Goal: Task Accomplishment & Management: Manage account settings

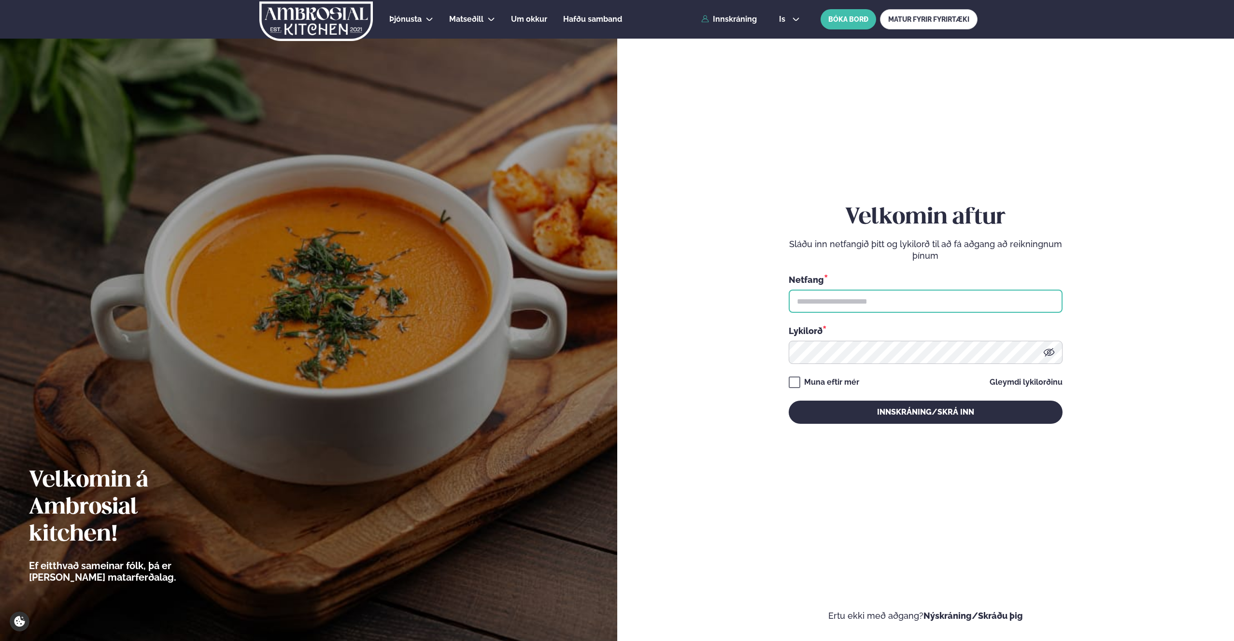
click at [842, 300] on input "text" at bounding box center [925, 301] width 274 height 23
click at [827, 305] on input "text" at bounding box center [925, 301] width 274 height 23
type input "**********"
click at [892, 410] on button "Innskráning/Skrá inn" at bounding box center [925, 412] width 274 height 23
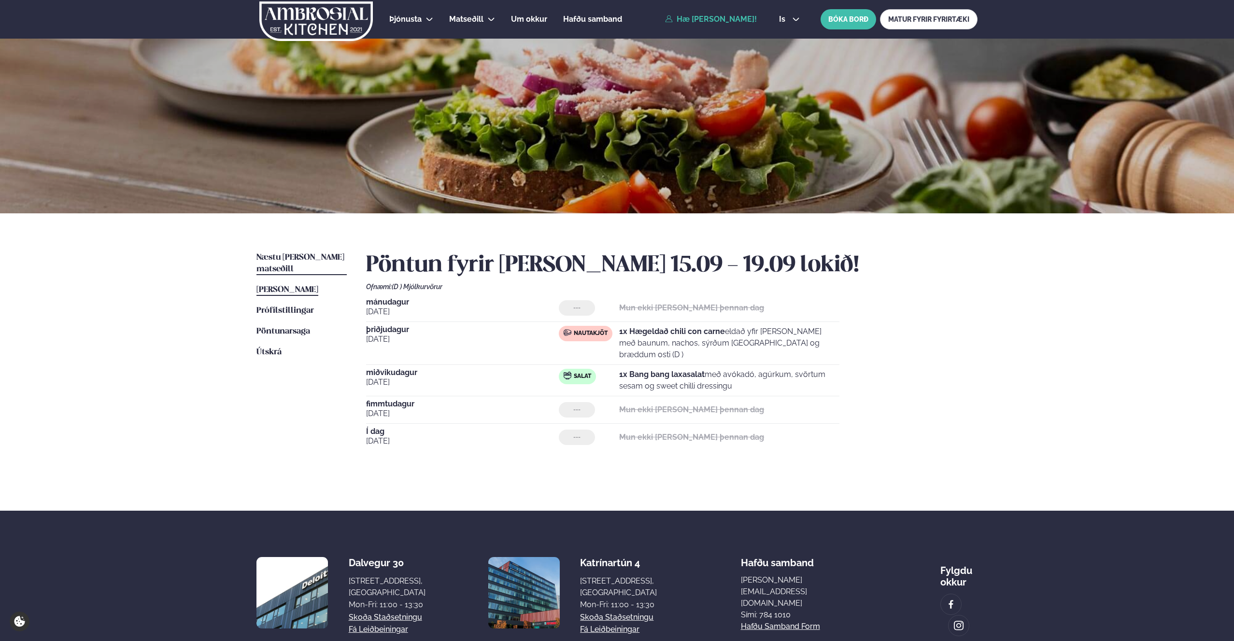
click at [281, 253] on span "Næstu [PERSON_NAME] matseðill" at bounding box center [300, 263] width 88 height 20
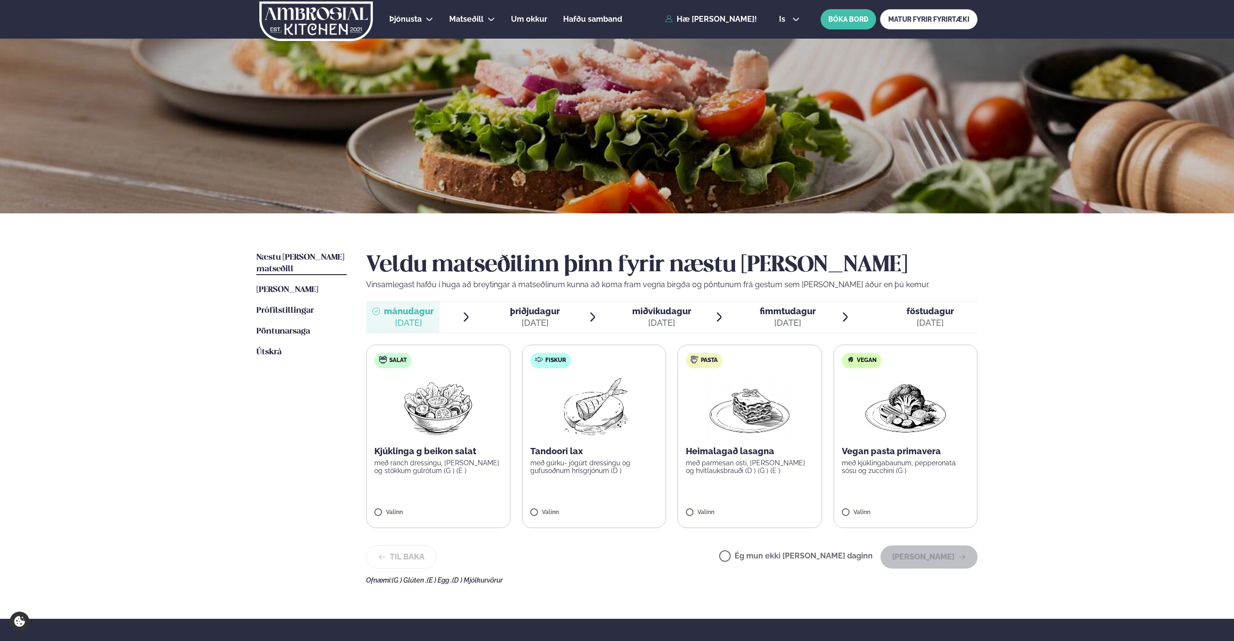
click at [765, 559] on label "Ég mun ekki [PERSON_NAME] daginn" at bounding box center [796, 557] width 154 height 10
click at [923, 564] on button "[PERSON_NAME]" at bounding box center [928, 557] width 97 height 23
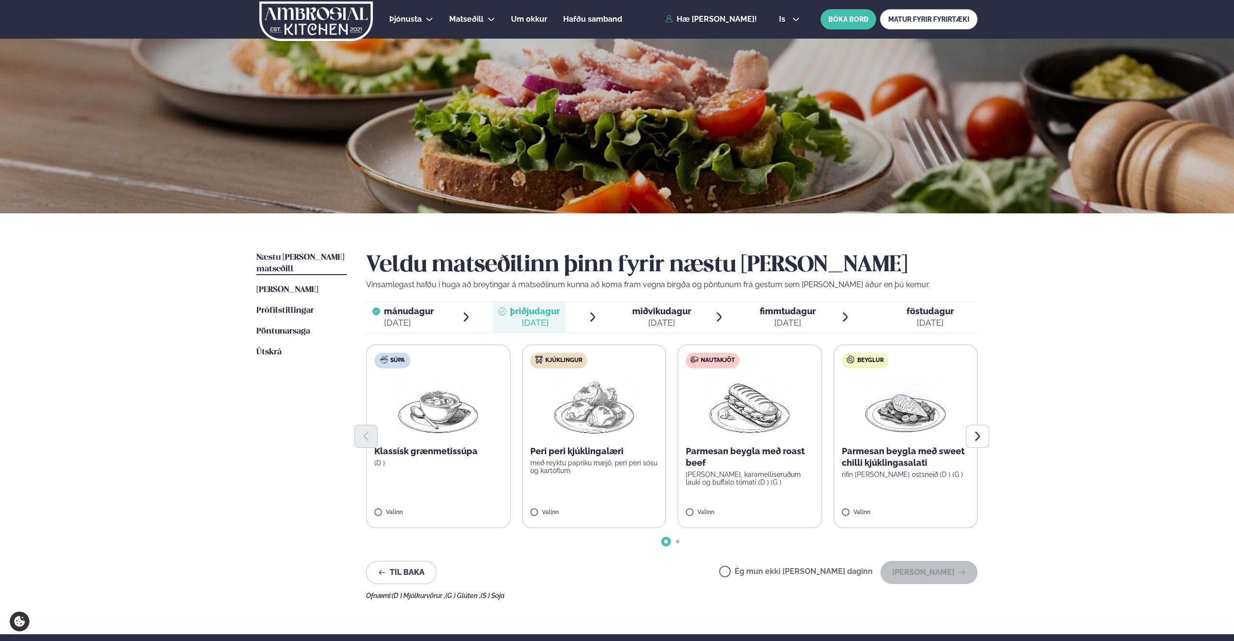
click at [574, 466] on p "með reyktu papriku mæjó, peri peri sósu og kartöflum" at bounding box center [594, 466] width 128 height 15
click at [954, 572] on button "[PERSON_NAME]" at bounding box center [928, 572] width 97 height 23
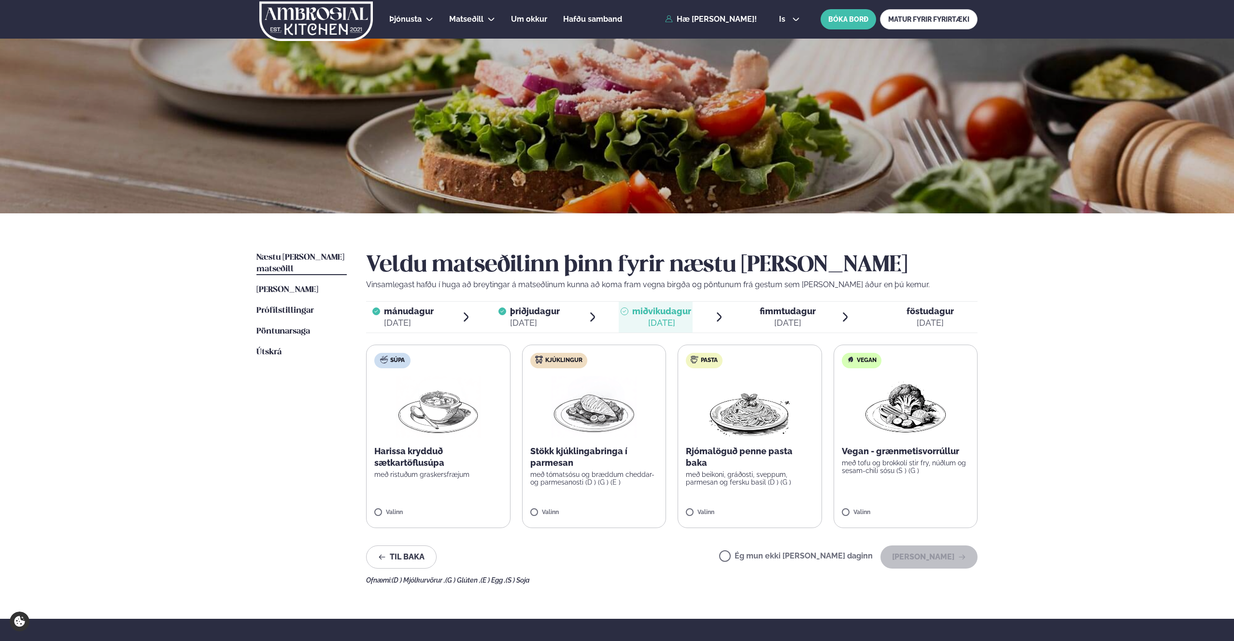
click at [756, 555] on label "Ég mun ekki [PERSON_NAME] daginn" at bounding box center [796, 557] width 154 height 10
click at [921, 557] on button "[PERSON_NAME]" at bounding box center [928, 557] width 97 height 23
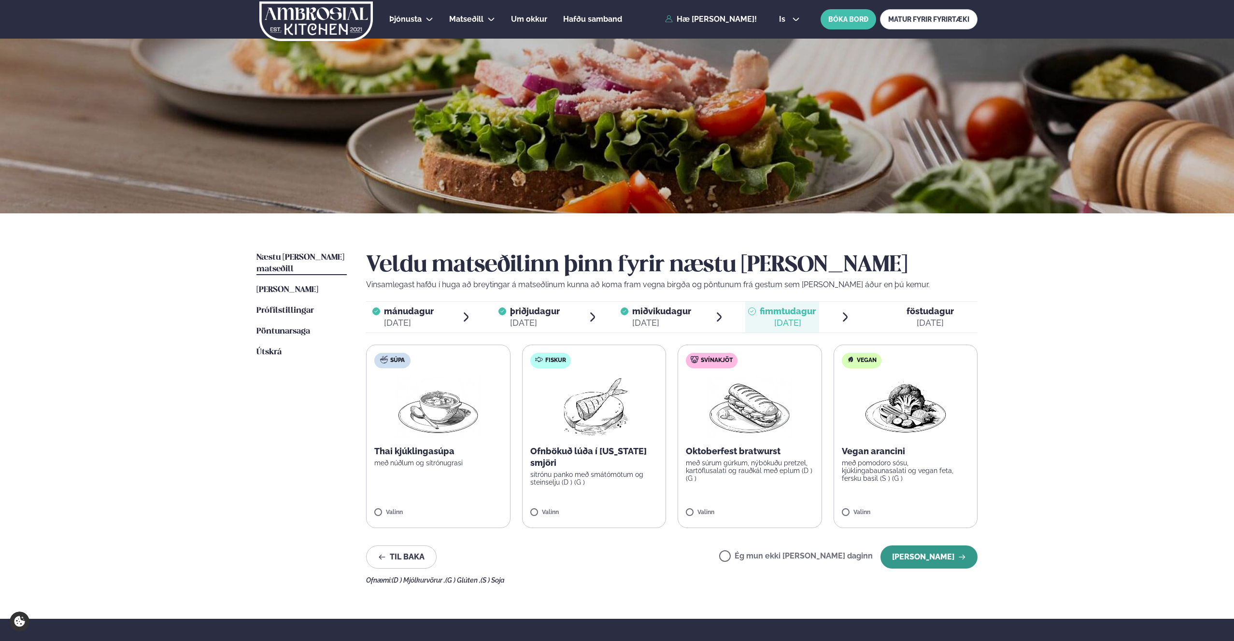
click at [955, 562] on button "[PERSON_NAME]" at bounding box center [928, 557] width 97 height 23
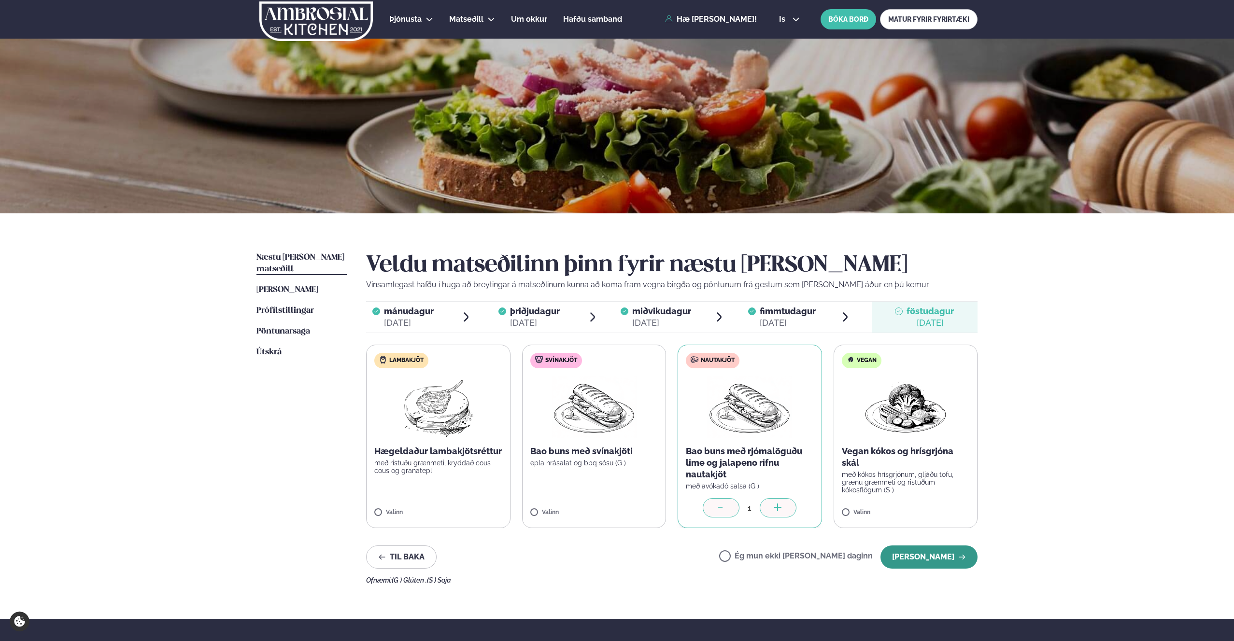
click at [921, 556] on button "[PERSON_NAME]" at bounding box center [928, 557] width 97 height 23
